Goal: Transaction & Acquisition: Purchase product/service

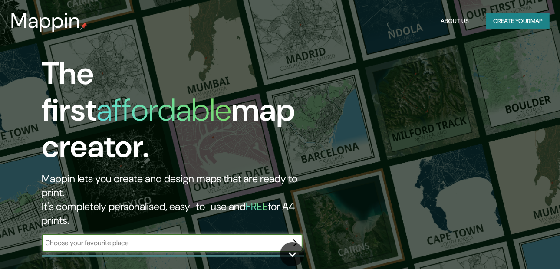
click at [181, 238] on input "text" at bounding box center [163, 243] width 243 height 10
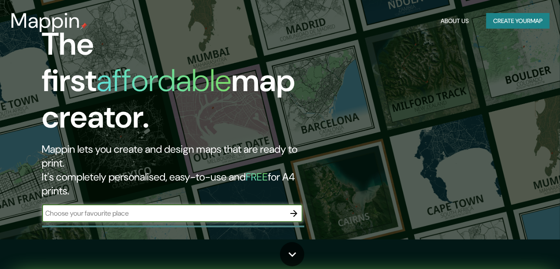
scroll to position [43, 0]
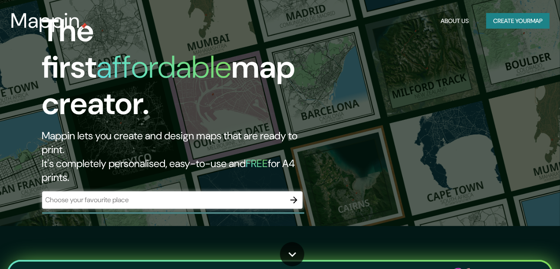
click at [112, 192] on div "​" at bounding box center [172, 200] width 261 height 17
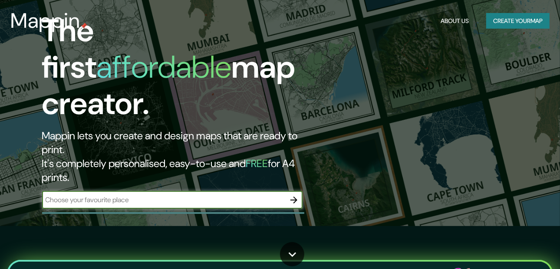
click at [83, 195] on input "text" at bounding box center [163, 200] width 243 height 10
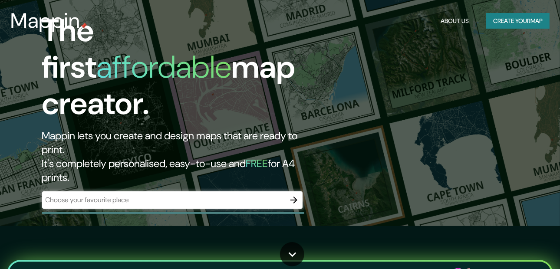
drag, startPoint x: 60, startPoint y: 191, endPoint x: 74, endPoint y: 181, distance: 17.4
click at [60, 191] on div "The first affordable map creator. Mappin lets you create and design maps that a…" at bounding box center [280, 91] width 560 height 269
drag, startPoint x: 80, startPoint y: 177, endPoint x: 83, endPoint y: 172, distance: 4.9
click at [83, 172] on div "The first affordable map creator. Mappin lets you create and design maps that a…" at bounding box center [182, 115] width 336 height 205
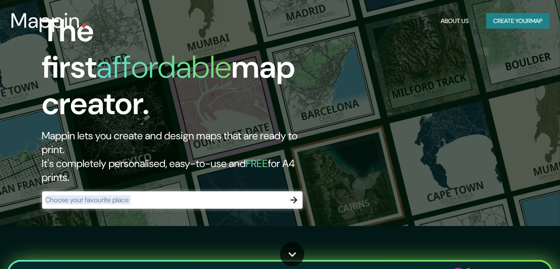
drag, startPoint x: 83, startPoint y: 172, endPoint x: 86, endPoint y: 167, distance: 6.4
click at [86, 195] on input "text" at bounding box center [163, 200] width 243 height 10
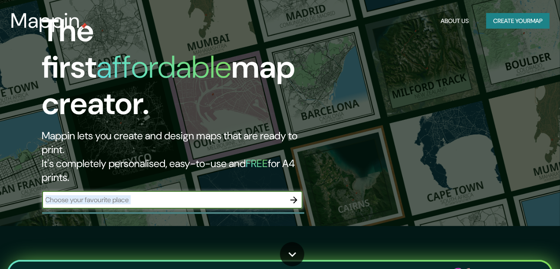
type input "[GEOGRAPHIC_DATA]"
click at [305, 168] on div "The first affordable map creator. Mappin lets you create and design maps that a…" at bounding box center [182, 115] width 336 height 205
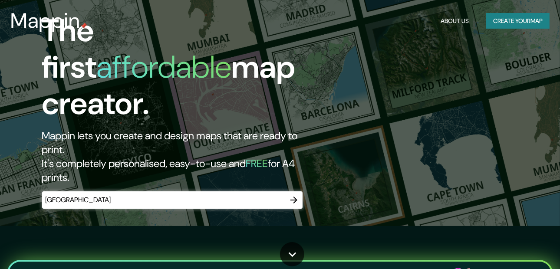
click at [298, 195] on icon "button" at bounding box center [294, 200] width 10 height 10
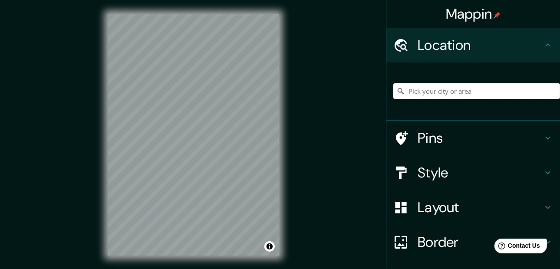
click at [411, 93] on input "Pick your city or area" at bounding box center [477, 91] width 167 height 16
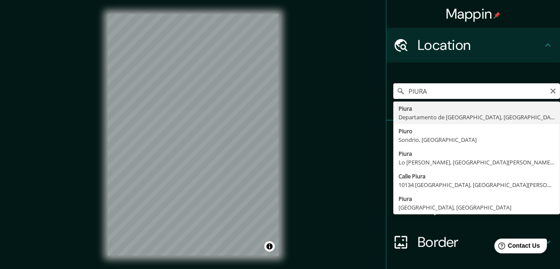
type input "Piura, [GEOGRAPHIC_DATA], [GEOGRAPHIC_DATA]"
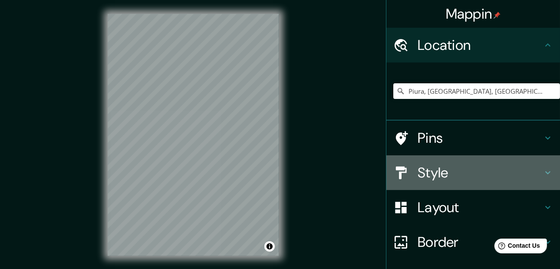
click at [407, 176] on div at bounding box center [406, 173] width 24 height 15
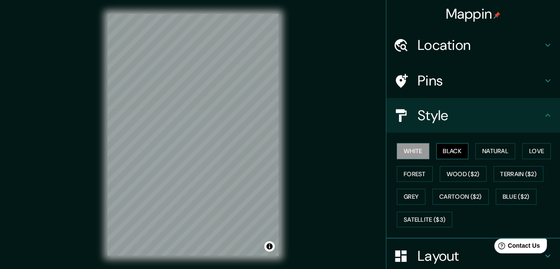
click at [450, 156] on button "Black" at bounding box center [453, 151] width 33 height 16
click at [411, 154] on button "White" at bounding box center [413, 151] width 33 height 16
click at [485, 155] on button "Natural" at bounding box center [496, 151] width 40 height 16
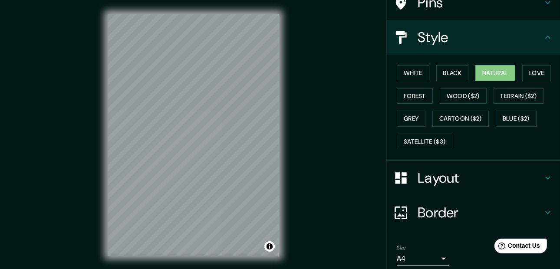
scroll to position [87, 0]
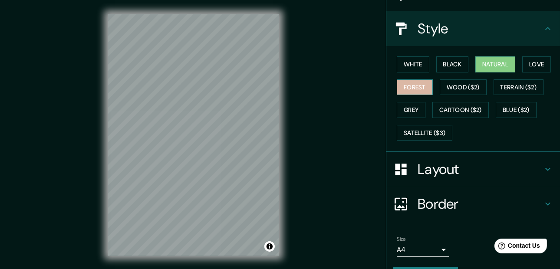
click at [407, 88] on button "Forest" at bounding box center [415, 88] width 36 height 16
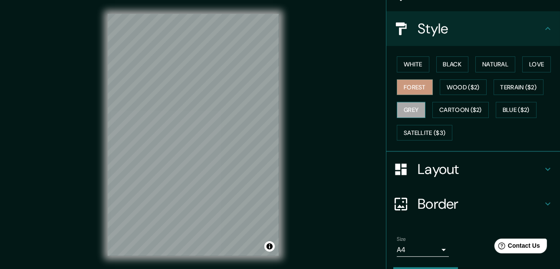
click at [415, 104] on button "Grey" at bounding box center [411, 110] width 29 height 16
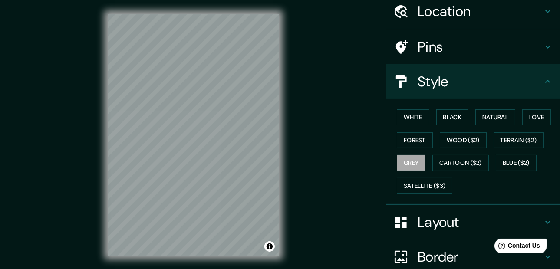
scroll to position [0, 0]
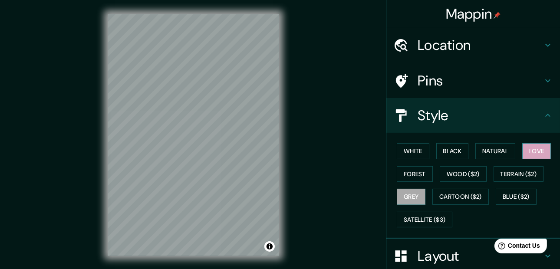
click at [524, 155] on button "Love" at bounding box center [537, 151] width 29 height 16
click at [494, 152] on button "Natural" at bounding box center [496, 151] width 40 height 16
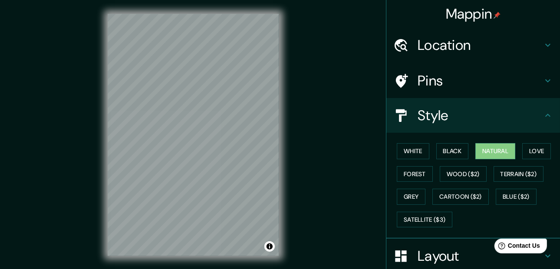
click at [465, 82] on h4 "Pins" at bounding box center [480, 80] width 125 height 17
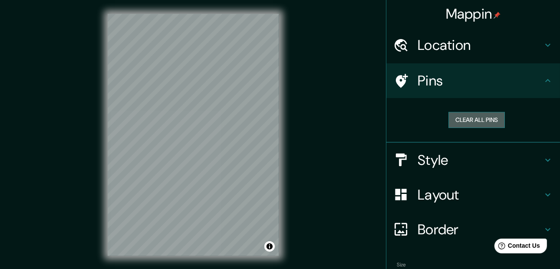
click at [460, 126] on button "Clear all pins" at bounding box center [477, 120] width 56 height 16
click at [449, 119] on button "Clear all pins" at bounding box center [477, 120] width 56 height 16
